Goal: Task Accomplishment & Management: Complete application form

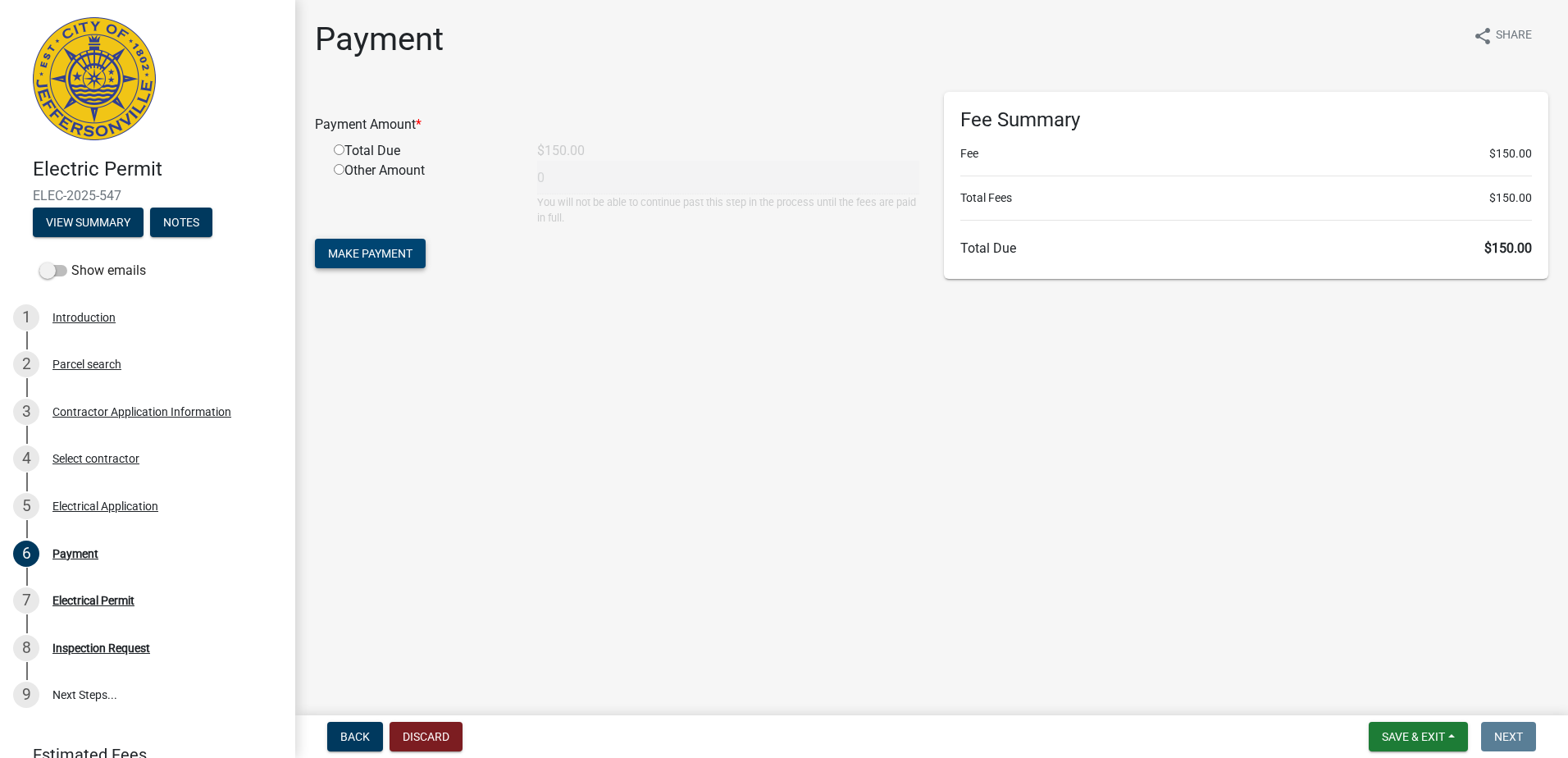
click at [410, 247] on span "Make Payment" at bounding box center [370, 253] width 85 height 13
click at [406, 255] on form "Payment Amount * Required Total Due $150.00 Other Amount 0 You will not be able…" at bounding box center [617, 191] width 605 height 200
click at [342, 170] on input "radio" at bounding box center [338, 169] width 11 height 11
radio input "true"
type input "150"
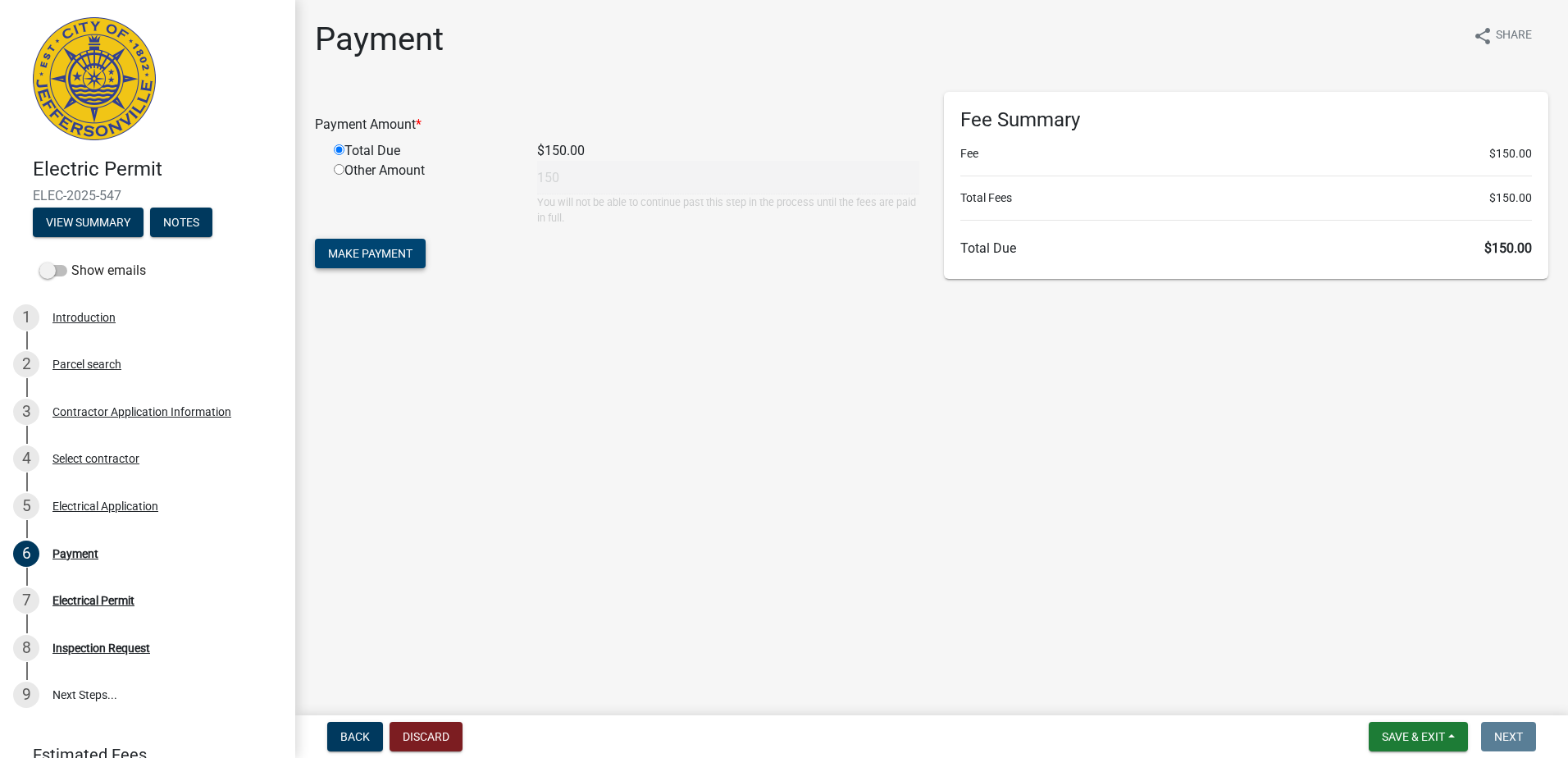
click at [381, 251] on span "Make Payment" at bounding box center [370, 253] width 85 height 13
